Goal: Information Seeking & Learning: Learn about a topic

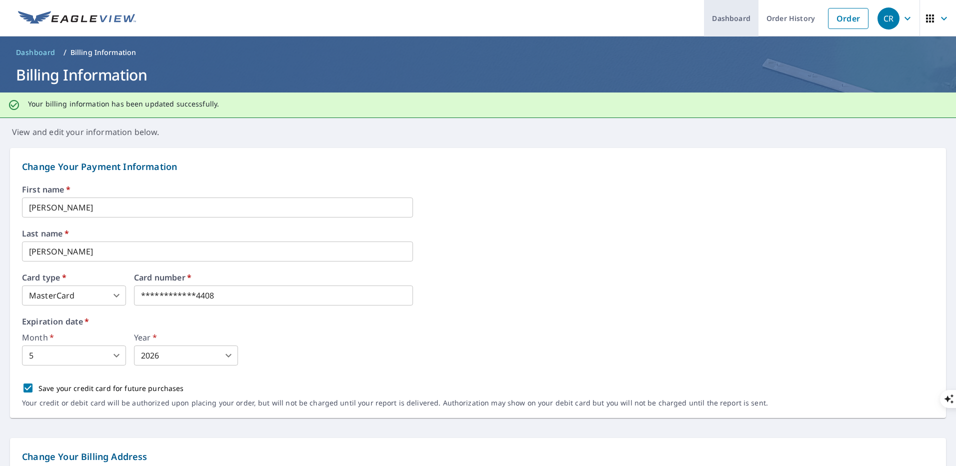
click at [737, 24] on link "Dashboard" at bounding box center [731, 18] width 55 height 37
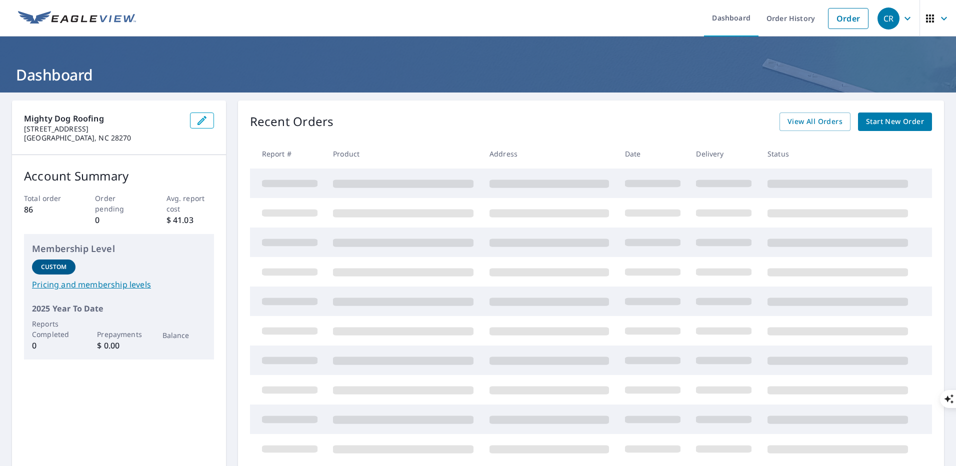
click at [128, 288] on link "Pricing and membership levels" at bounding box center [119, 285] width 174 height 12
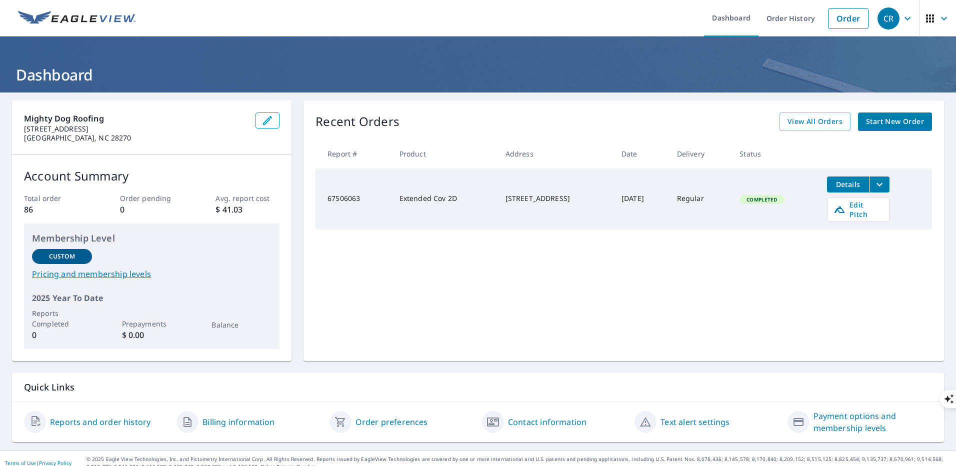
click at [75, 255] on div "Custom" at bounding box center [62, 256] width 60 height 15
click at [110, 278] on link "Pricing and membership levels" at bounding box center [152, 274] width 240 height 12
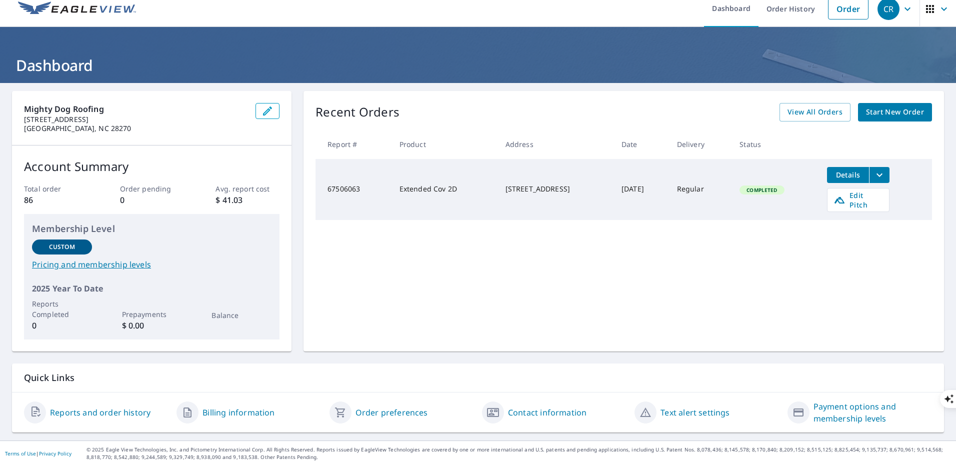
click at [141, 413] on link "Reports and order history" at bounding box center [100, 413] width 101 height 12
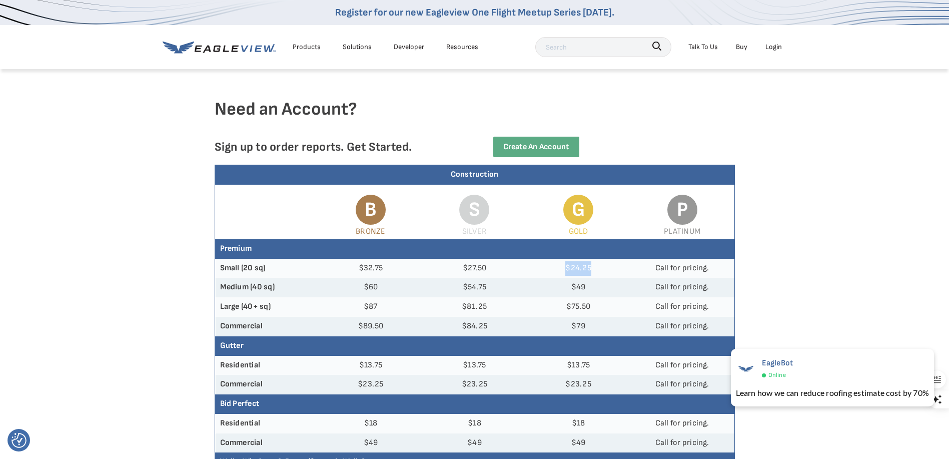
drag, startPoint x: 618, startPoint y: 270, endPoint x: 563, endPoint y: 272, distance: 55.5
click at [563, 272] on td "$24.25" at bounding box center [578, 269] width 104 height 20
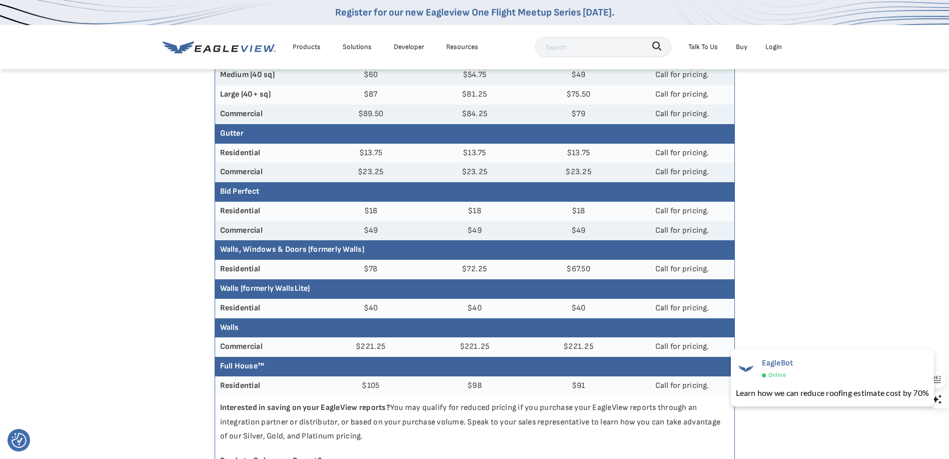
scroll to position [150, 0]
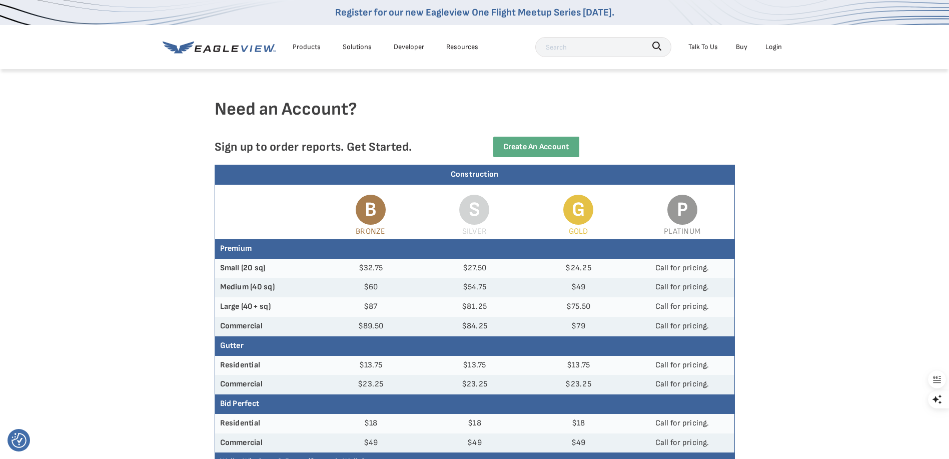
click at [776, 49] on div "Login" at bounding box center [773, 47] width 17 height 13
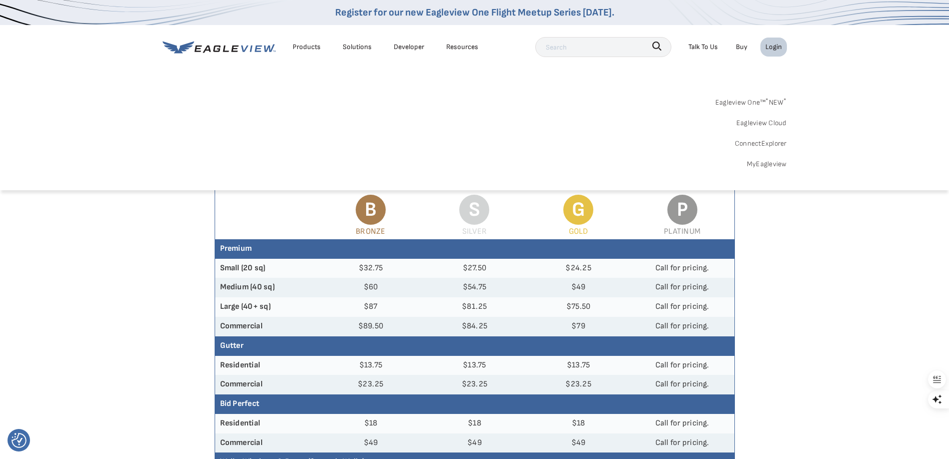
click at [773, 161] on link "MyEagleview" at bounding box center [767, 164] width 40 height 13
